Goal: Task Accomplishment & Management: Use online tool/utility

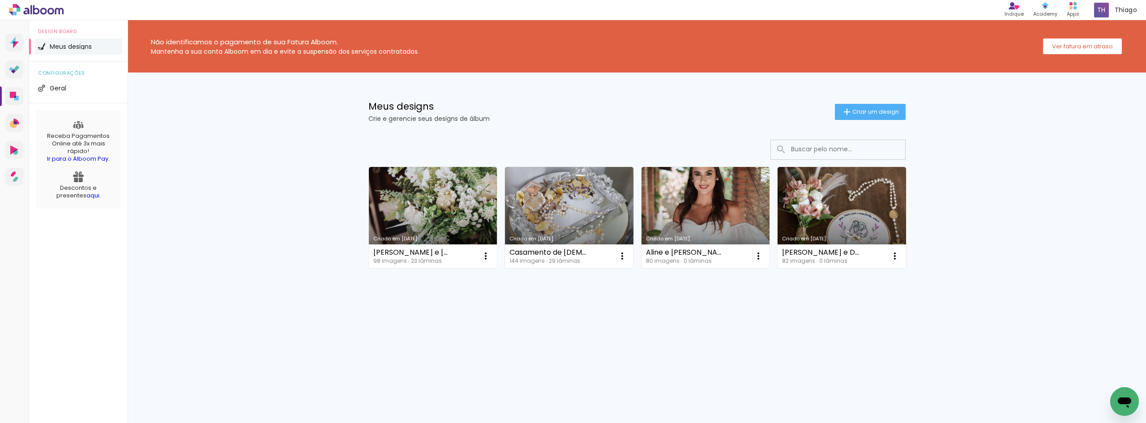
click at [891, 113] on span "Criar um design" at bounding box center [876, 112] width 47 height 6
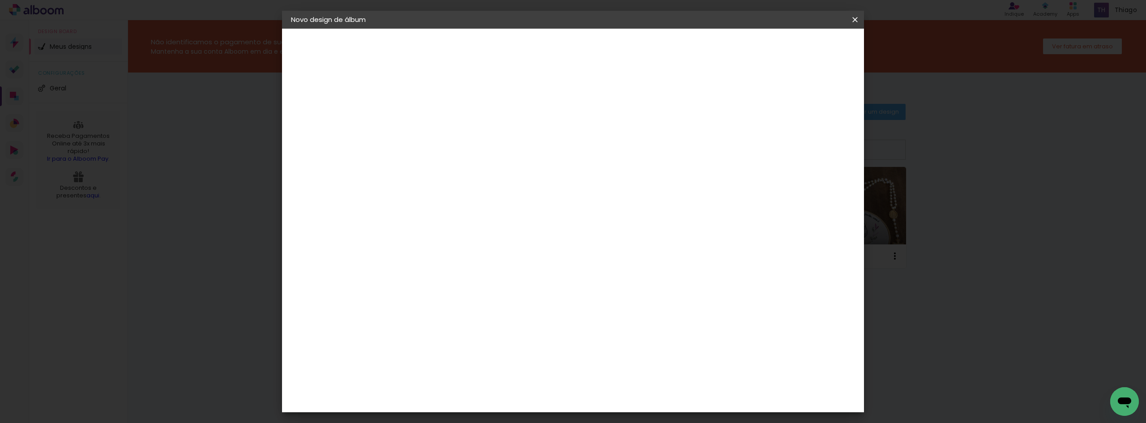
click at [438, 126] on input at bounding box center [438, 120] width 0 height 14
type input "Isa - 15 anos"
type paper-input "Isa - 15 anos"
click at [0, 0] on slot "Avançar" at bounding box center [0, 0] width 0 height 0
click at [506, 167] on input at bounding box center [460, 170] width 90 height 11
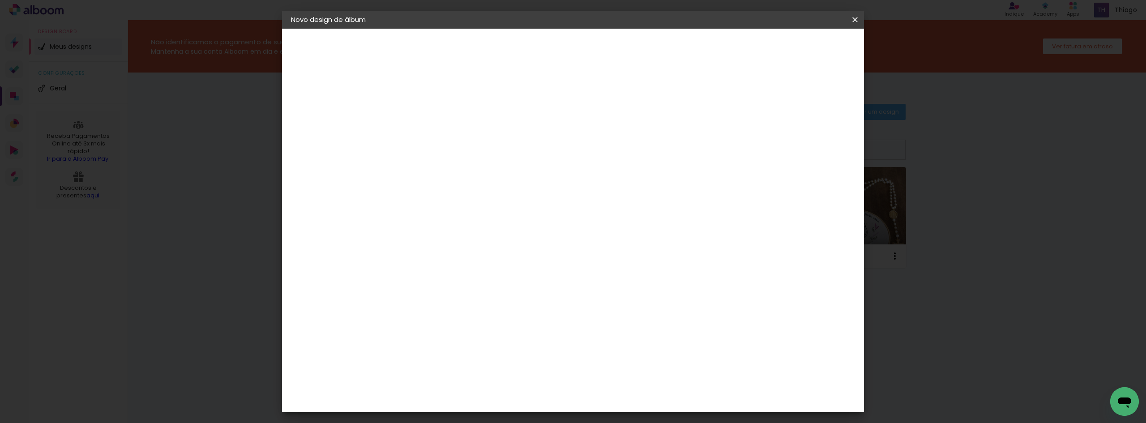
type input "matrix"
type paper-input "matrix"
click at [454, 201] on div "Matrix" at bounding box center [443, 202] width 22 height 7
click at [0, 0] on slot "Avançar" at bounding box center [0, 0] width 0 height 0
click at [498, 277] on span "20 × 30" at bounding box center [477, 286] width 42 height 18
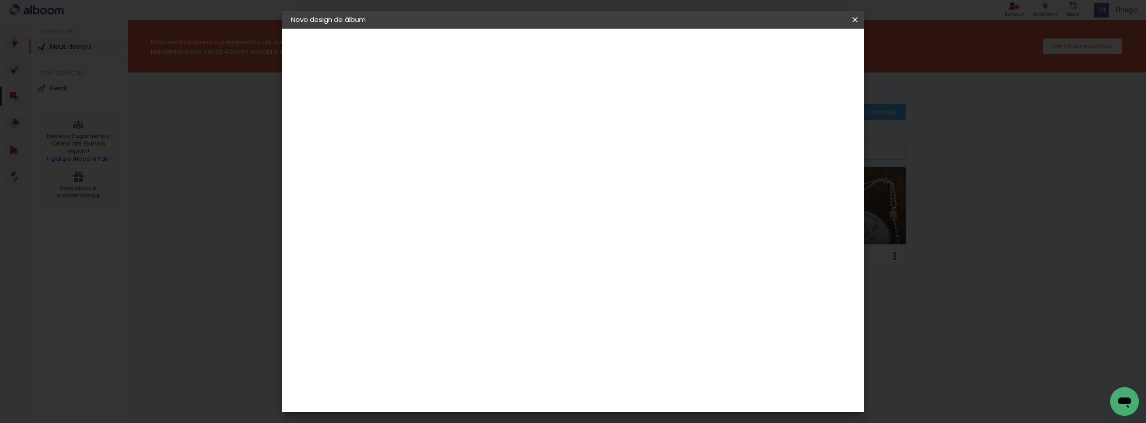
click at [0, 0] on slot "Avançar" at bounding box center [0, 0] width 0 height 0
click at [799, 51] on span "Iniciar design" at bounding box center [779, 47] width 41 height 6
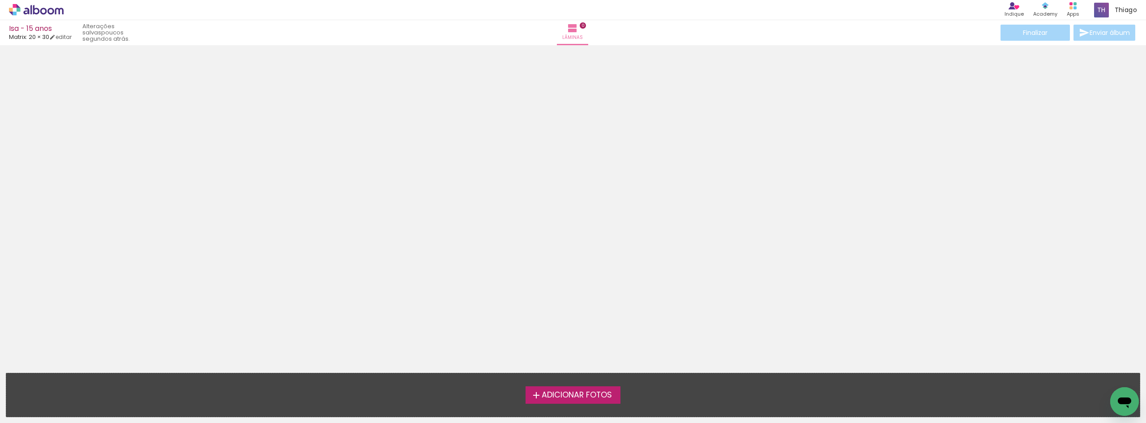
click at [582, 397] on span "Adicionar Fotos" at bounding box center [577, 395] width 70 height 8
click at [0, 0] on input "file" at bounding box center [0, 0] width 0 height 0
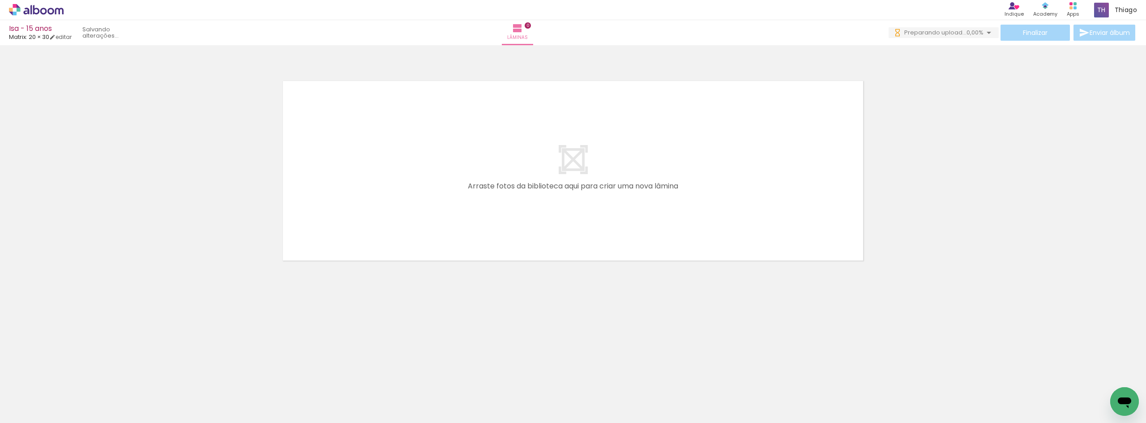
click at [185, 305] on neon-animatable "Confirmar Cancelar" at bounding box center [573, 201] width 1146 height 313
click at [46, 7] on icon at bounding box center [36, 10] width 55 height 12
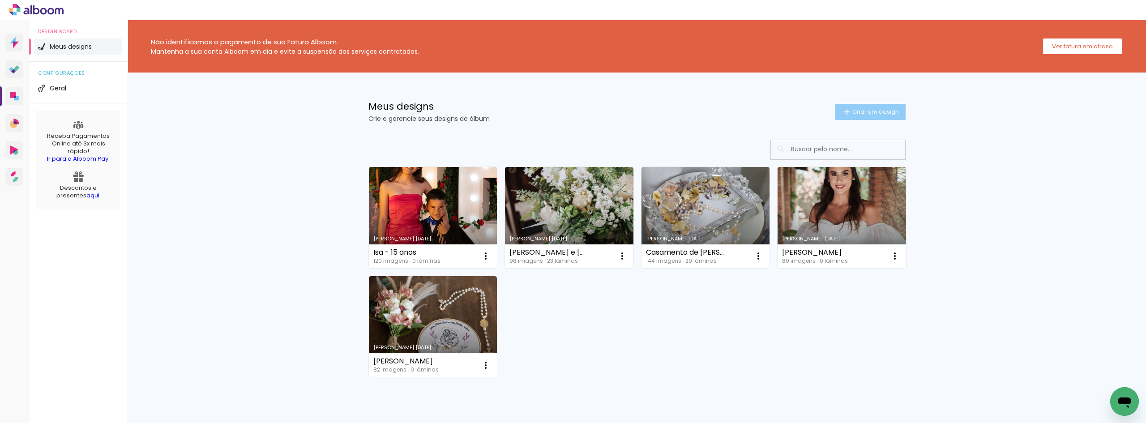
click at [896, 117] on paper-button "Criar um design" at bounding box center [870, 112] width 71 height 16
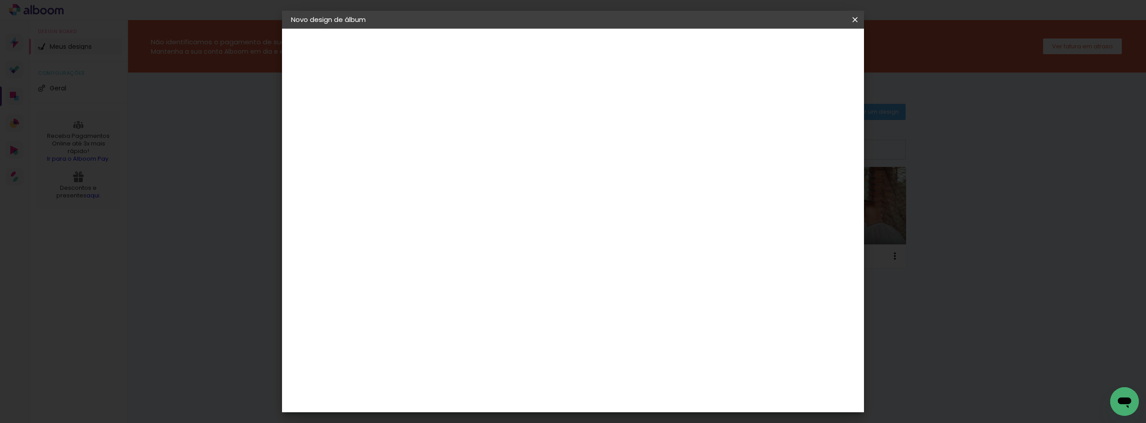
click at [438, 120] on input at bounding box center [438, 120] width 0 height 14
type input "Stella e Cristian - Casamento"
type paper-input "Stella e Cristian - Casamento"
click at [0, 0] on slot "Avançar" at bounding box center [0, 0] width 0 height 0
click at [497, 168] on input at bounding box center [460, 170] width 90 height 11
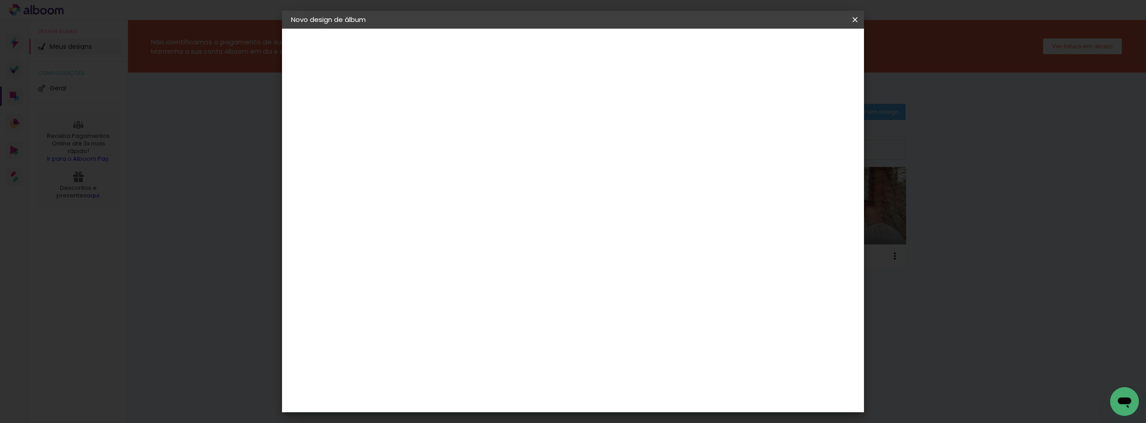
type input "matri"
type paper-input "matri"
click at [491, 209] on paper-item "Matrix" at bounding box center [451, 203] width 79 height 20
click at [0, 0] on slot "Avançar" at bounding box center [0, 0] width 0 height 0
click at [531, 277] on span "20 × 30 cm" at bounding box center [514, 286] width 33 height 18
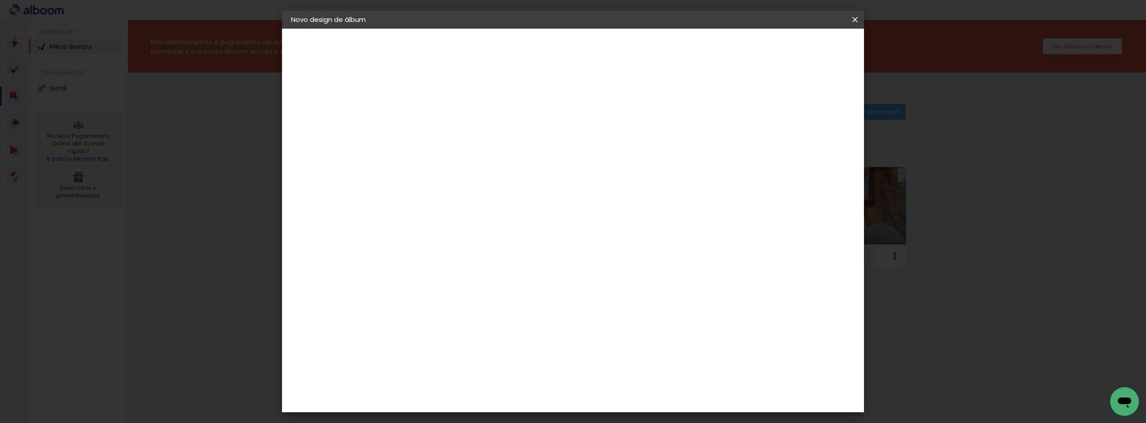
click at [0, 0] on slot "Avançar" at bounding box center [0, 0] width 0 height 0
click at [799, 44] on span "Iniciar design" at bounding box center [779, 47] width 41 height 6
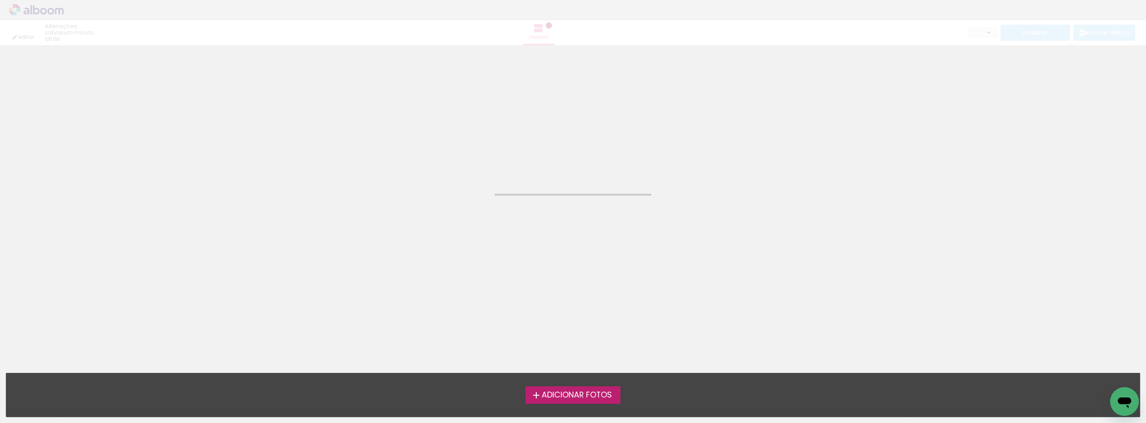
click at [543, 397] on span "Adicionar Fotos" at bounding box center [577, 395] width 70 height 8
click at [0, 0] on input "file" at bounding box center [0, 0] width 0 height 0
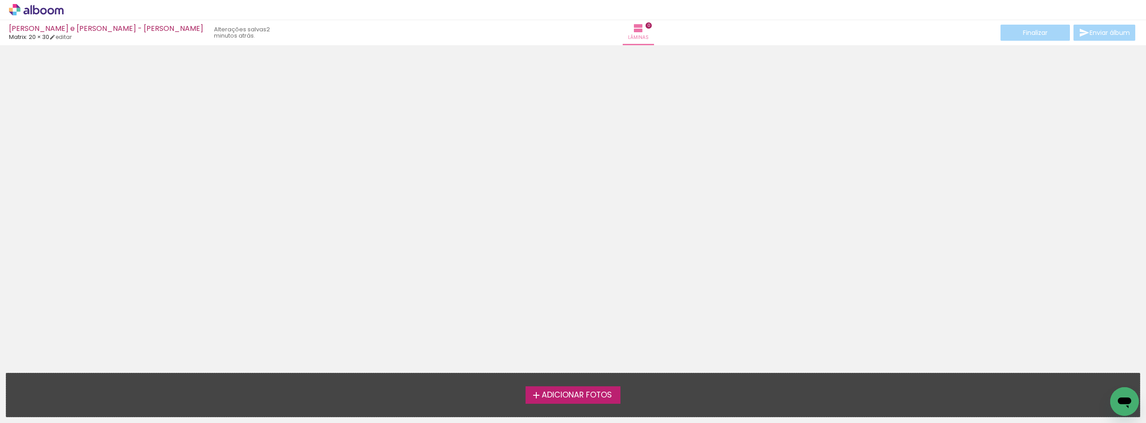
click at [592, 395] on span "Adicionar Fotos" at bounding box center [577, 395] width 70 height 8
click at [0, 0] on input "file" at bounding box center [0, 0] width 0 height 0
